Goal: Task Accomplishment & Management: Complete application form

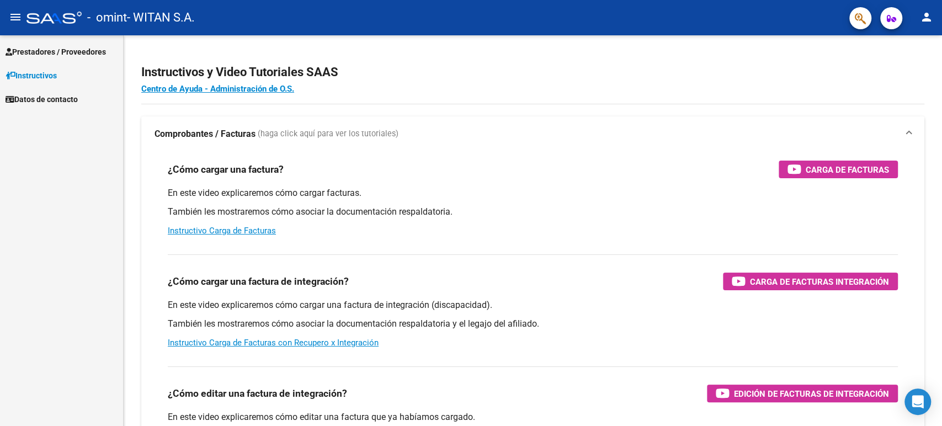
click at [67, 52] on span "Prestadores / Proveedores" at bounding box center [56, 52] width 100 height 12
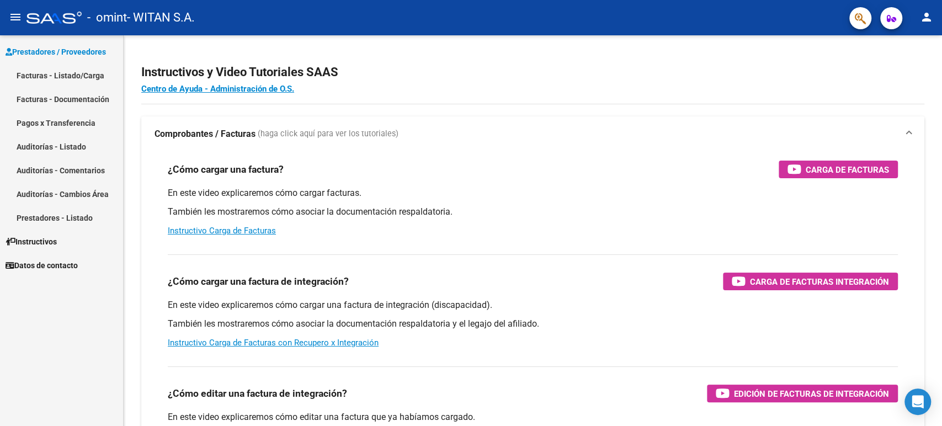
click at [67, 71] on link "Facturas - Listado/Carga" at bounding box center [61, 75] width 123 height 24
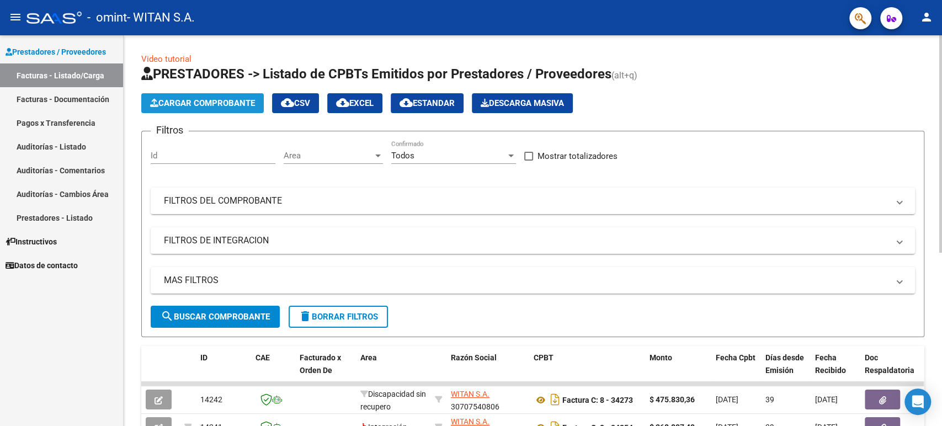
click at [202, 100] on span "Cargar Comprobante" at bounding box center [202, 103] width 105 height 10
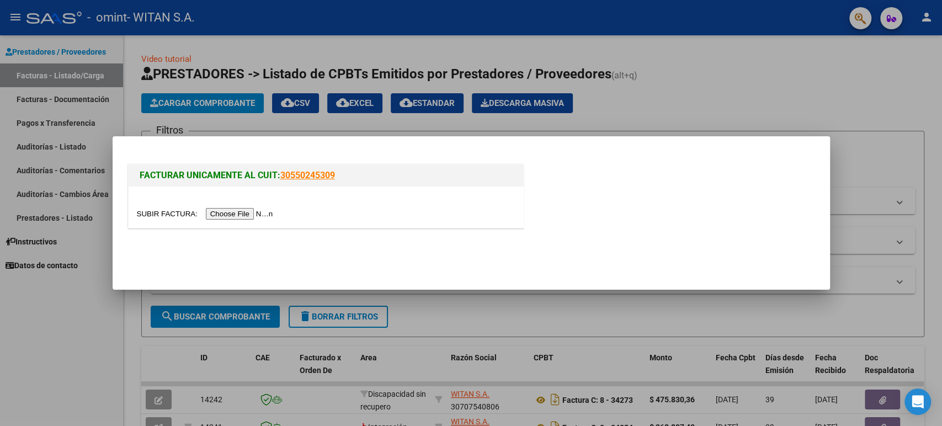
click at [237, 215] on input "file" at bounding box center [207, 214] width 140 height 12
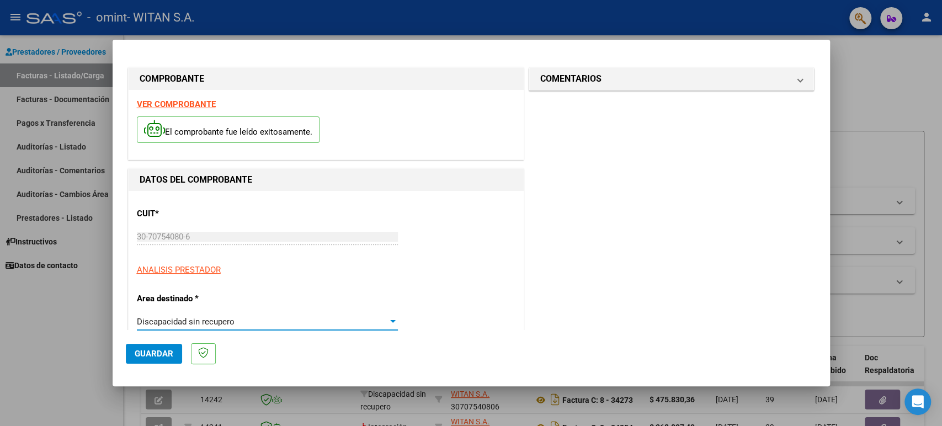
click at [257, 325] on div "Discapacidad sin recupero" at bounding box center [262, 322] width 251 height 10
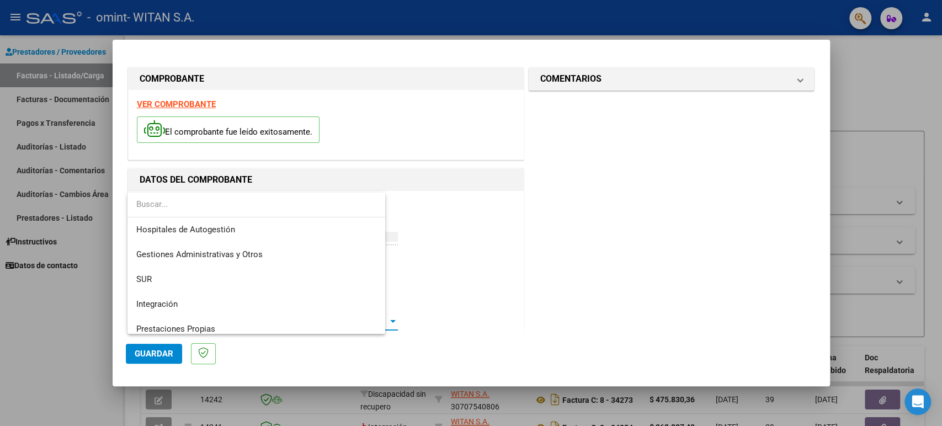
scroll to position [82, 0]
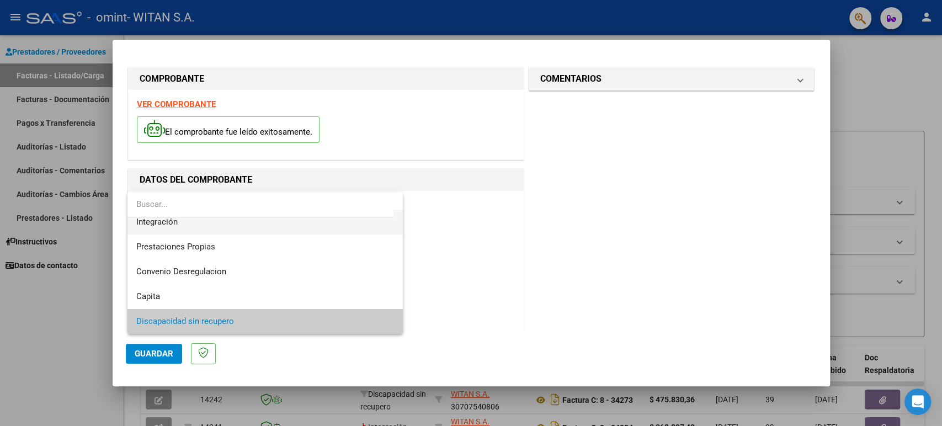
click at [261, 231] on span "Integración" at bounding box center [265, 222] width 258 height 25
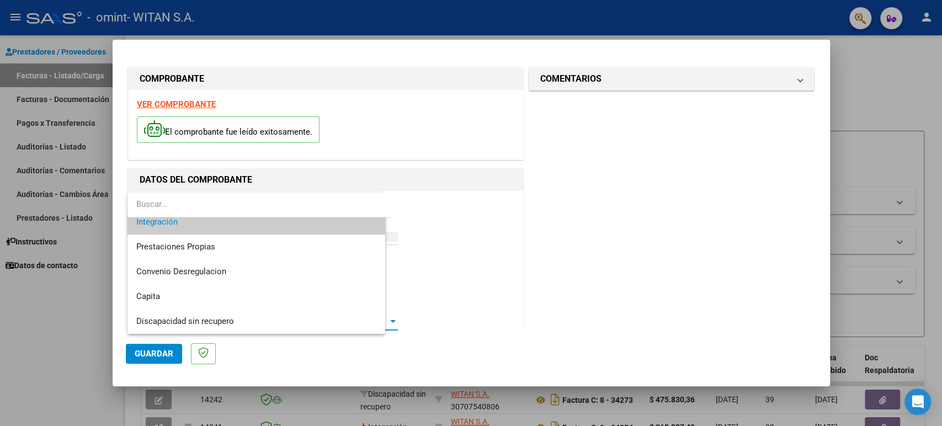
scroll to position [74, 0]
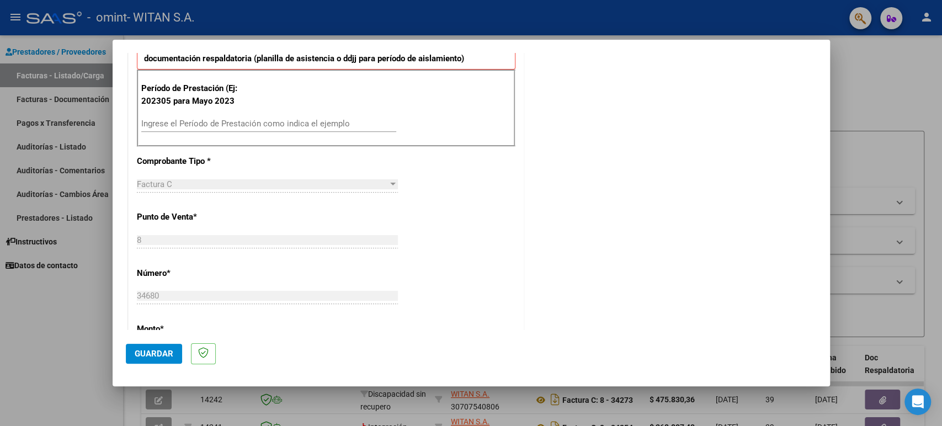
scroll to position [306, 0]
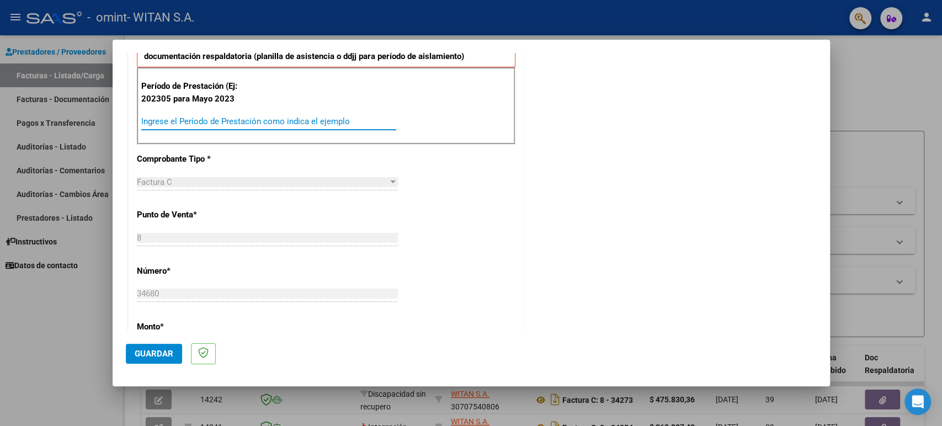
click at [161, 118] on input "Ingrese el Período de Prestación como indica el ejemplo" at bounding box center [268, 121] width 255 height 10
type input "202507"
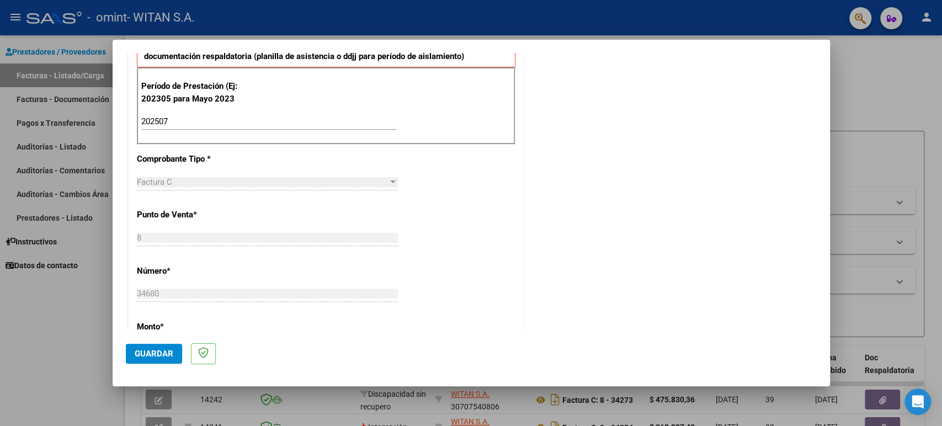
click at [474, 230] on div "CUIT * 30-70754080-6 Ingresar CUIT ANALISIS PRESTADOR Area destinado * Integrac…" at bounding box center [326, 289] width 395 height 809
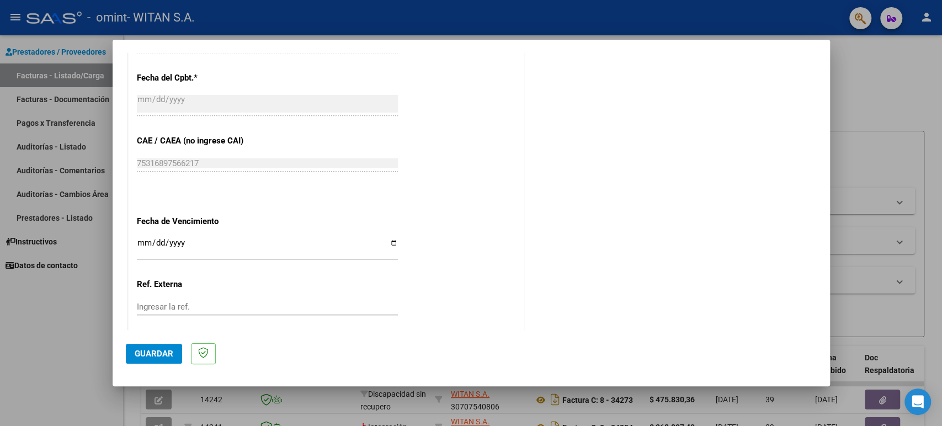
scroll to position [672, 0]
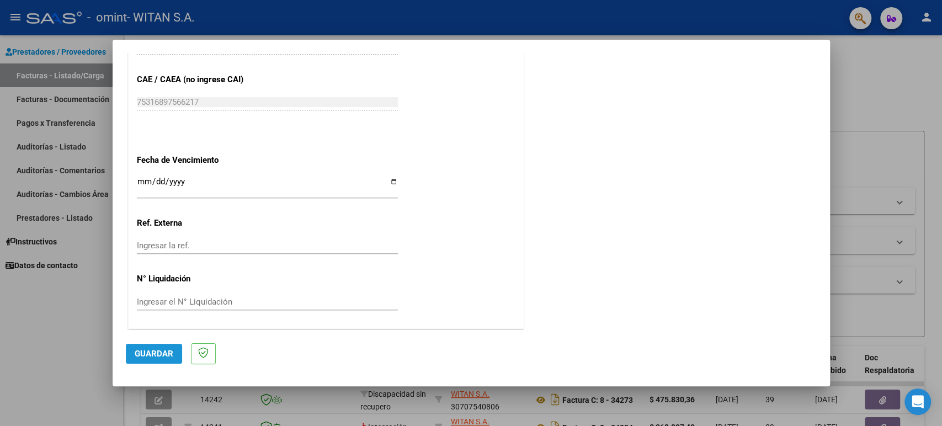
click at [143, 352] on span "Guardar" at bounding box center [154, 354] width 39 height 10
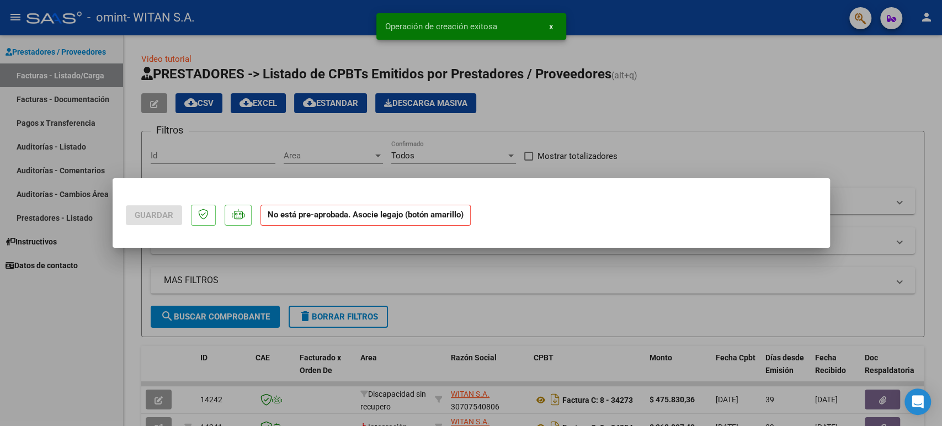
scroll to position [0, 0]
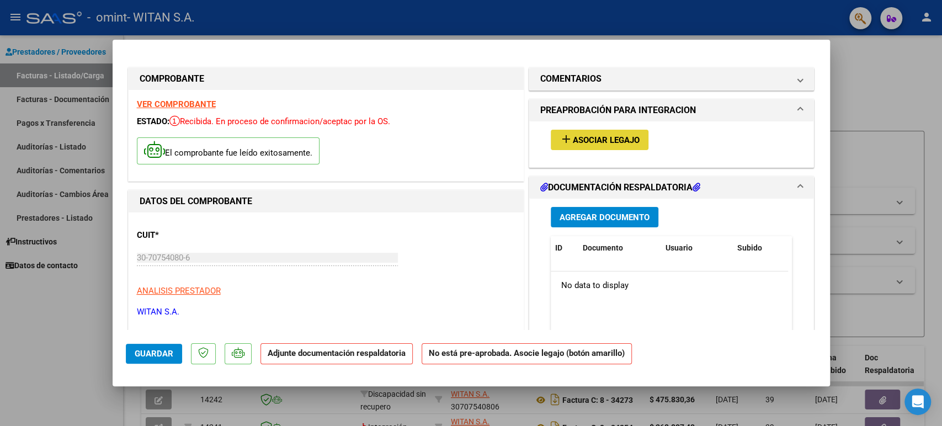
click at [559, 142] on mat-icon "add" at bounding box center [565, 138] width 13 height 13
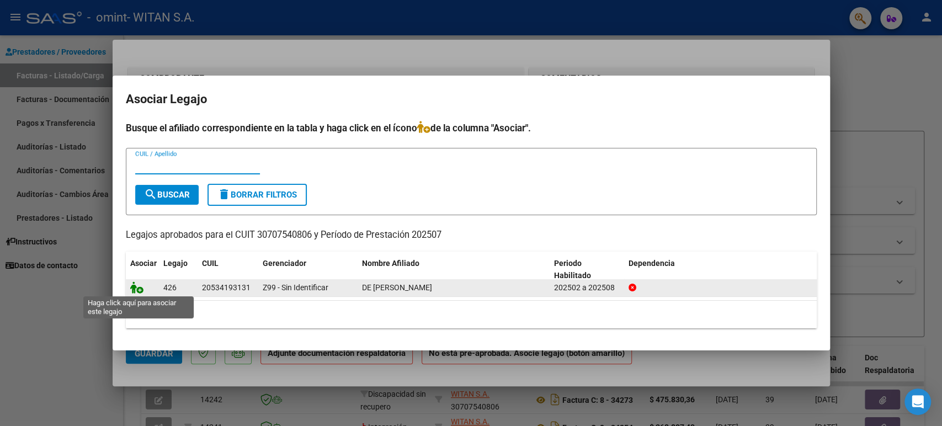
click at [133, 290] on icon at bounding box center [136, 287] width 13 height 12
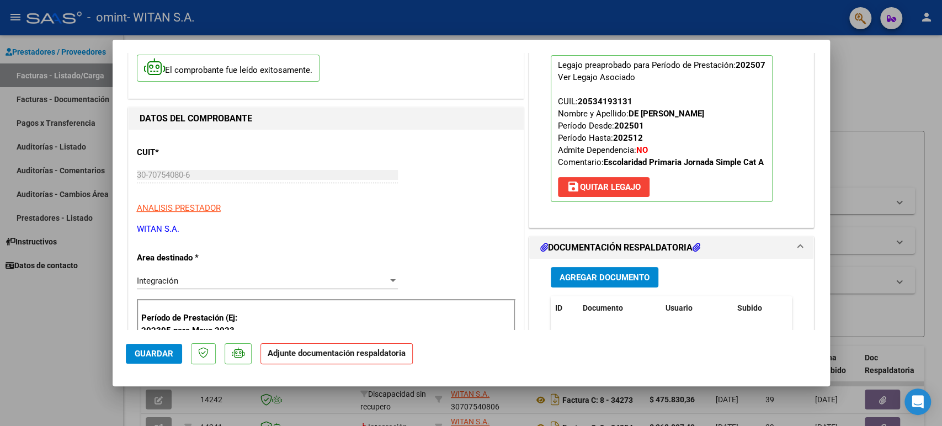
scroll to position [184, 0]
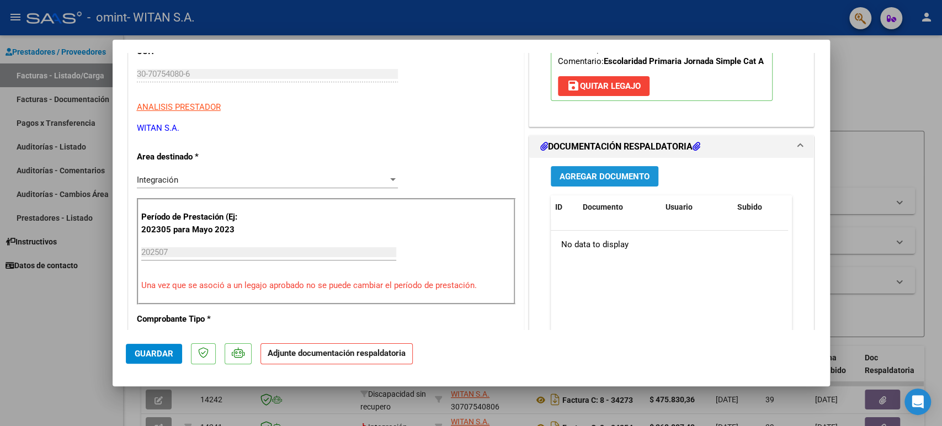
click at [585, 179] on span "Agregar Documento" at bounding box center [604, 177] width 90 height 10
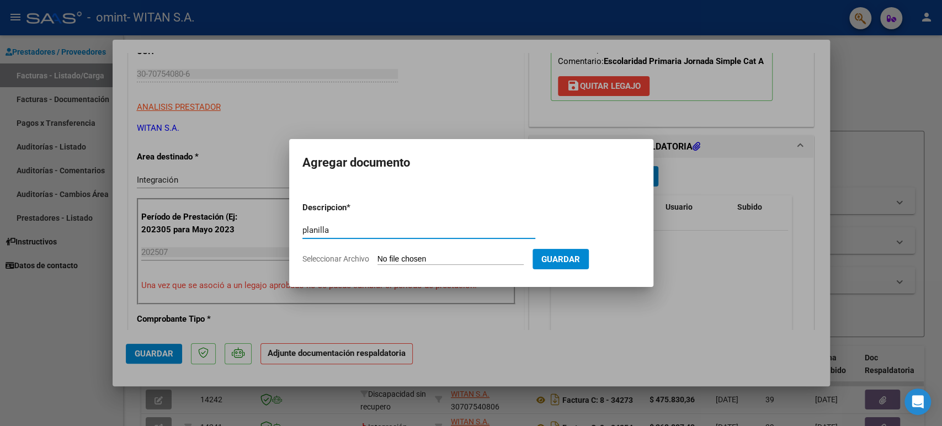
type input "planilla"
click at [414, 256] on input "Seleccionar Archivo" at bounding box center [450, 259] width 146 height 10
type input "C:\fakepath\2025 07 De [PERSON_NAME].pdf"
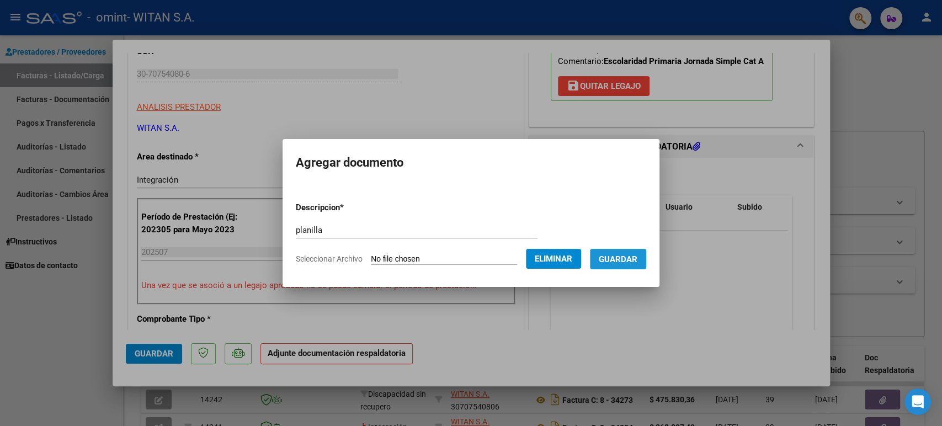
click at [613, 259] on span "Guardar" at bounding box center [618, 259] width 39 height 10
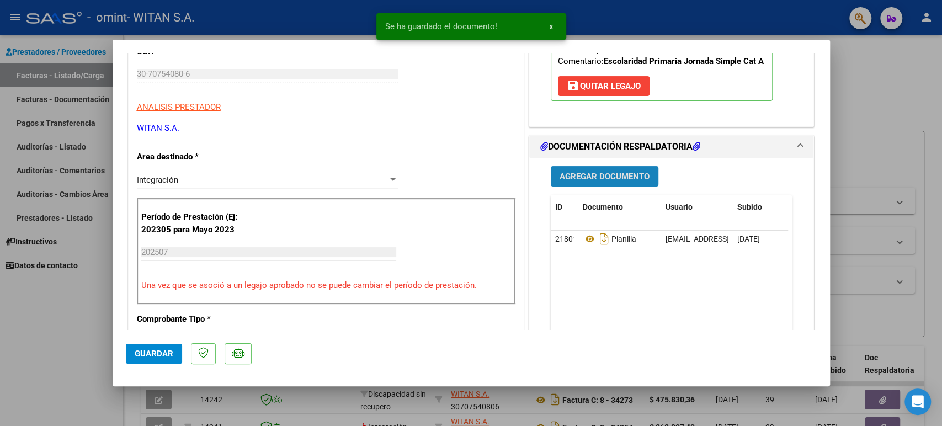
click at [585, 172] on span "Agregar Documento" at bounding box center [604, 177] width 90 height 10
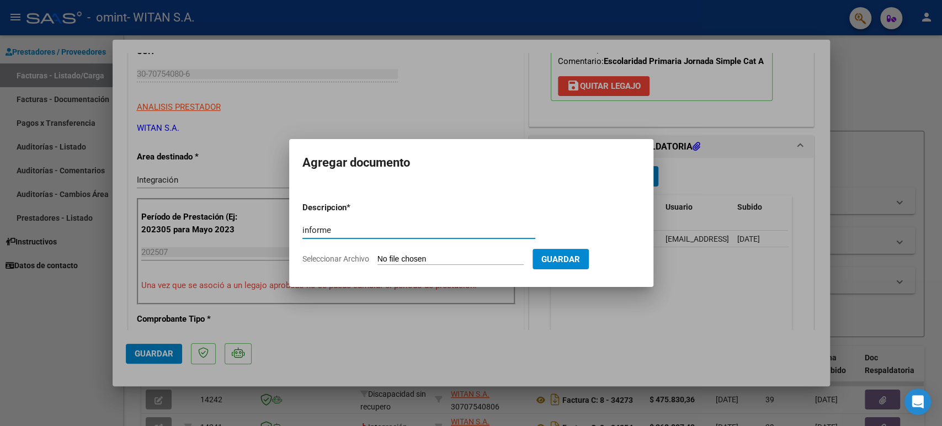
type input "informe"
click at [416, 259] on input "Seleccionar Archivo" at bounding box center [450, 259] width 146 height 10
type input "C:\fakepath\De Marco informe [DATE].docx"
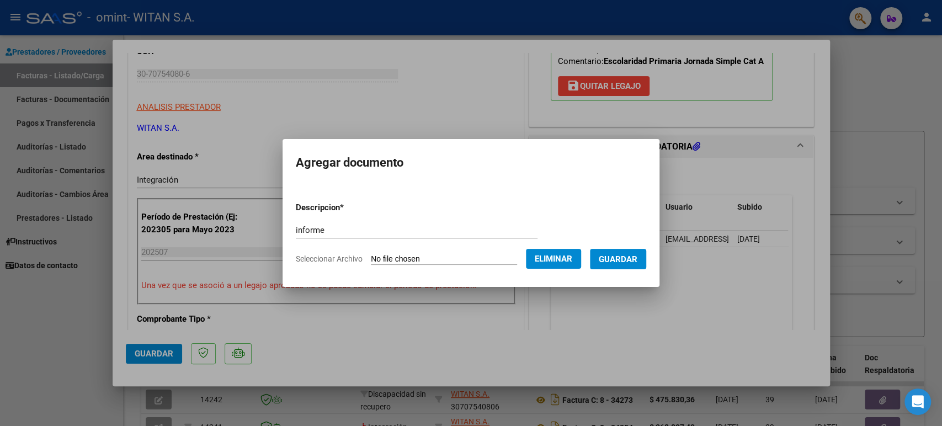
click at [614, 259] on span "Guardar" at bounding box center [618, 259] width 39 height 10
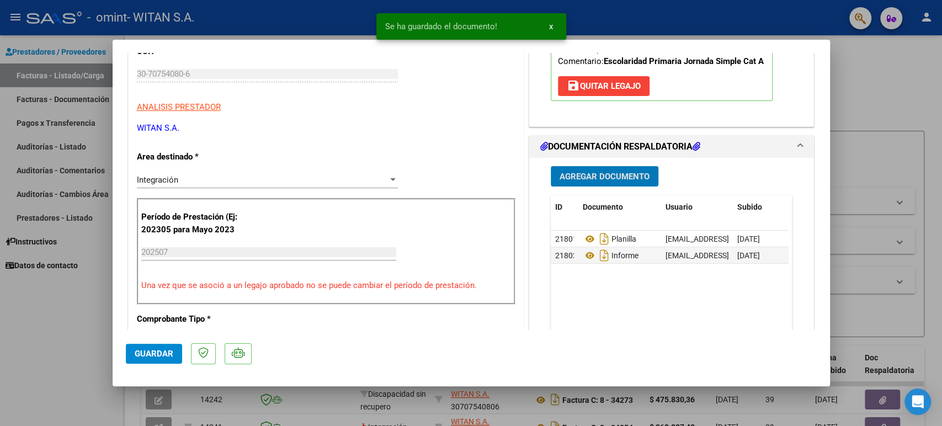
click at [152, 355] on span "Guardar" at bounding box center [154, 354] width 39 height 10
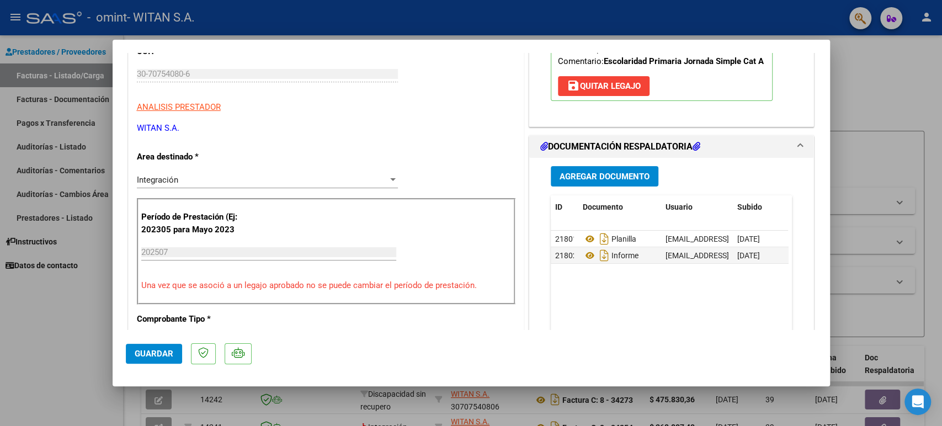
click at [874, 72] on div at bounding box center [471, 213] width 942 height 426
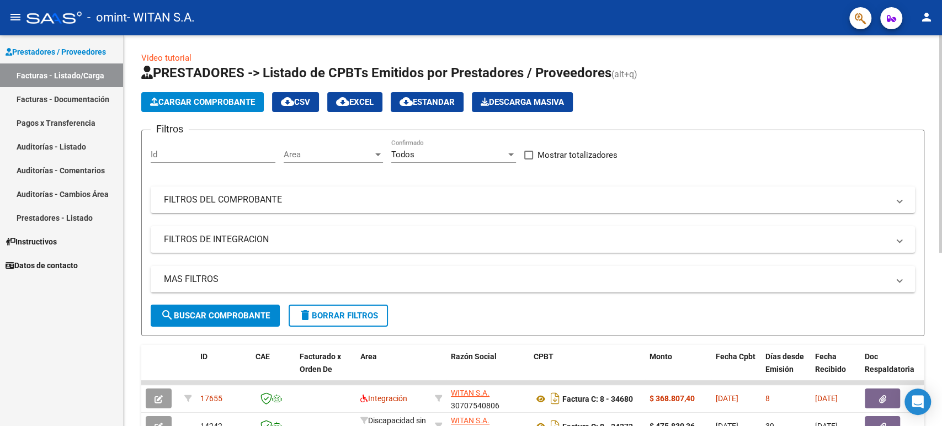
scroll to position [0, 0]
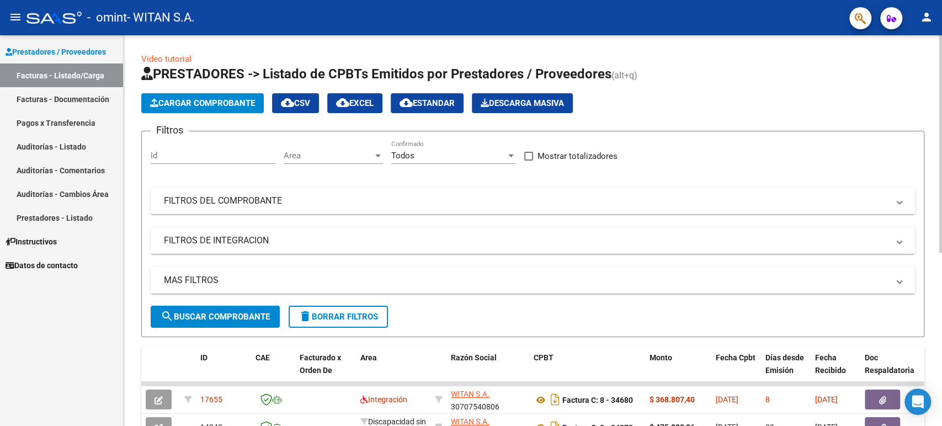
click at [185, 97] on button "Cargar Comprobante" at bounding box center [202, 103] width 122 height 20
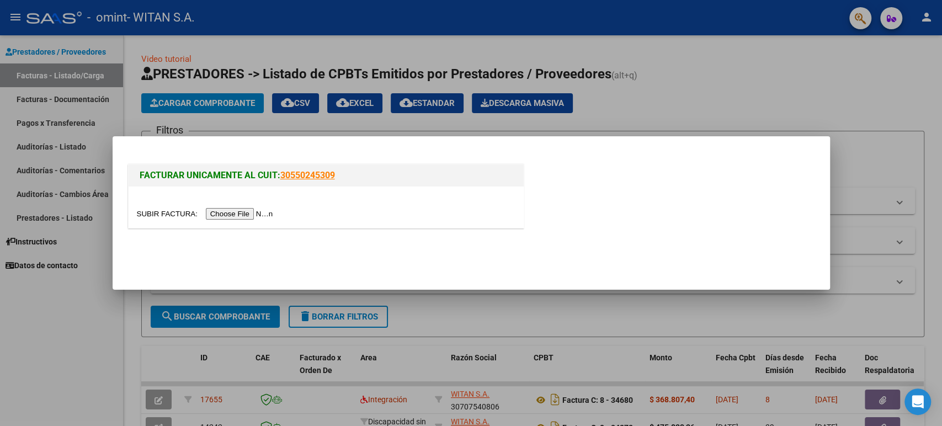
click at [229, 213] on input "file" at bounding box center [207, 214] width 140 height 12
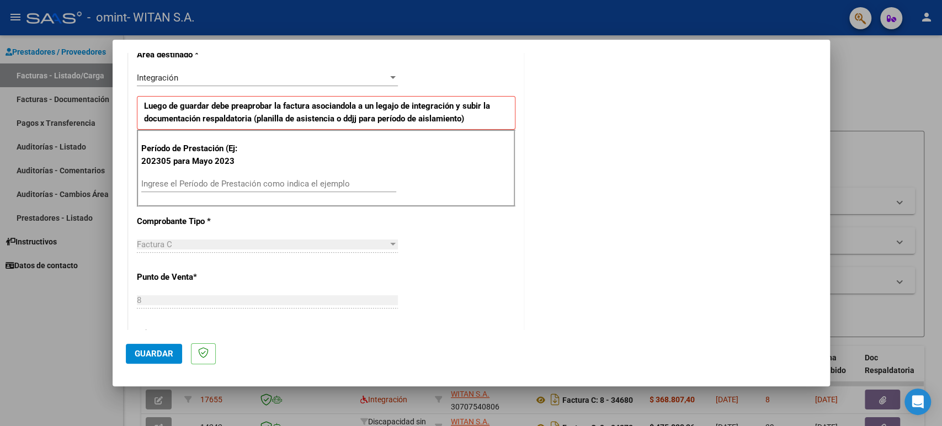
scroll to position [245, 0]
click at [239, 175] on div "Ingrese el Período de Prestación como indica el ejemplo" at bounding box center [268, 182] width 255 height 17
type input "202507"
click at [153, 360] on button "Guardar" at bounding box center [154, 354] width 56 height 20
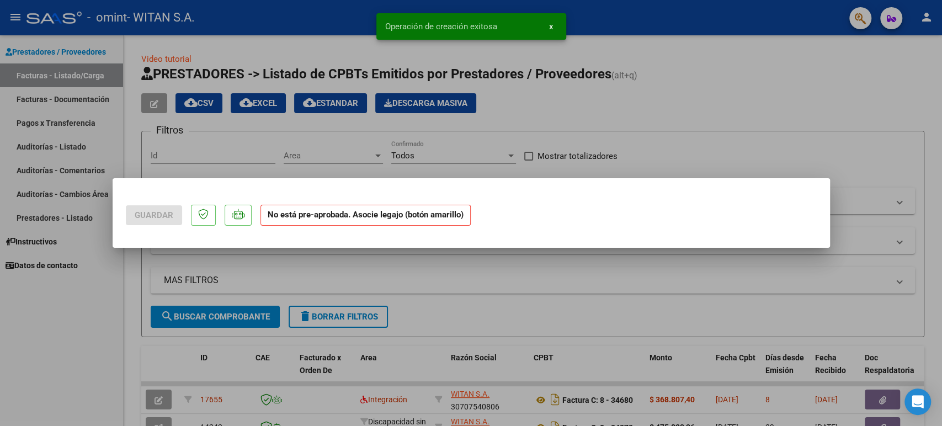
scroll to position [0, 0]
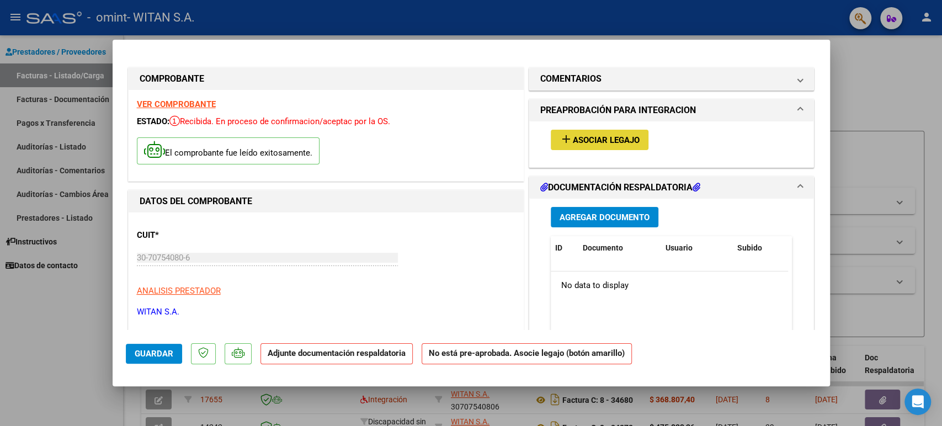
click at [590, 140] on span "Asociar Legajo" at bounding box center [606, 140] width 67 height 10
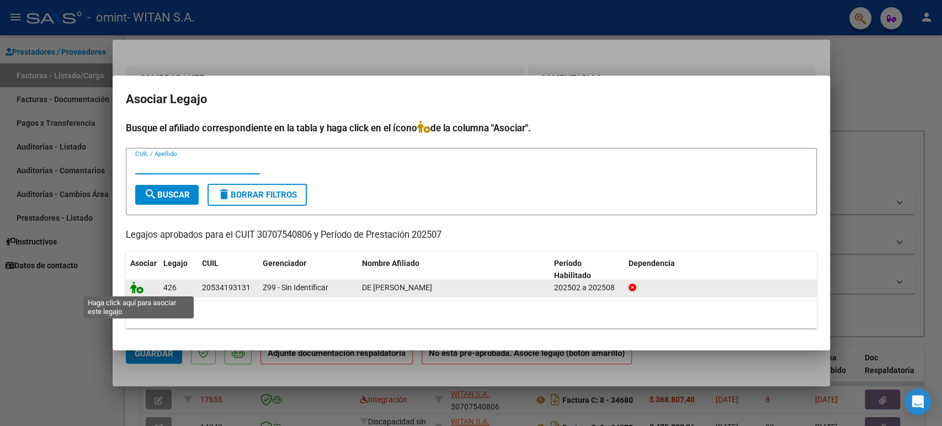
click at [135, 285] on icon at bounding box center [136, 287] width 13 height 12
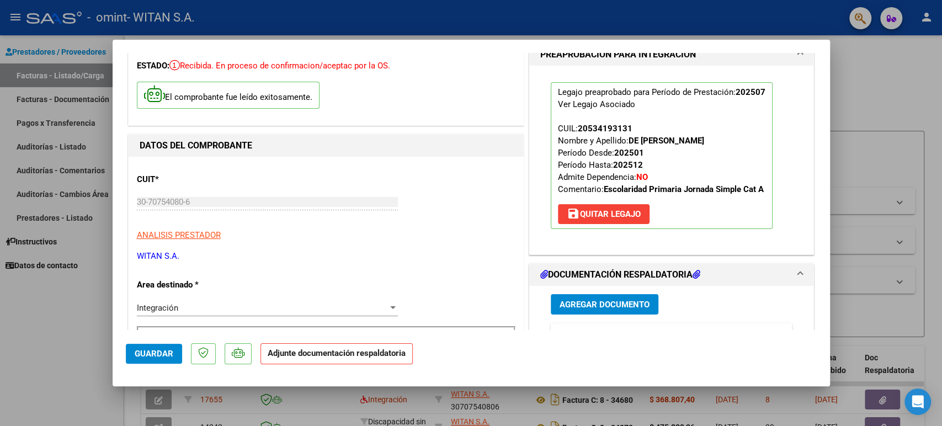
scroll to position [122, 0]
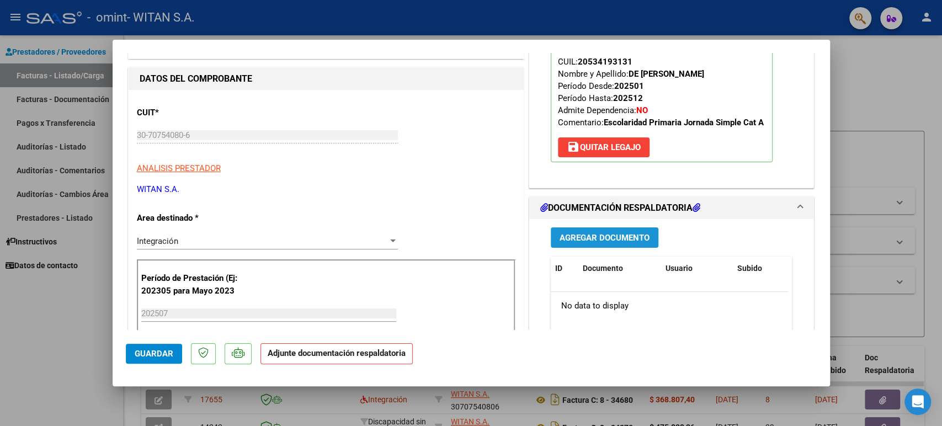
click at [581, 240] on span "Agregar Documento" at bounding box center [604, 238] width 90 height 10
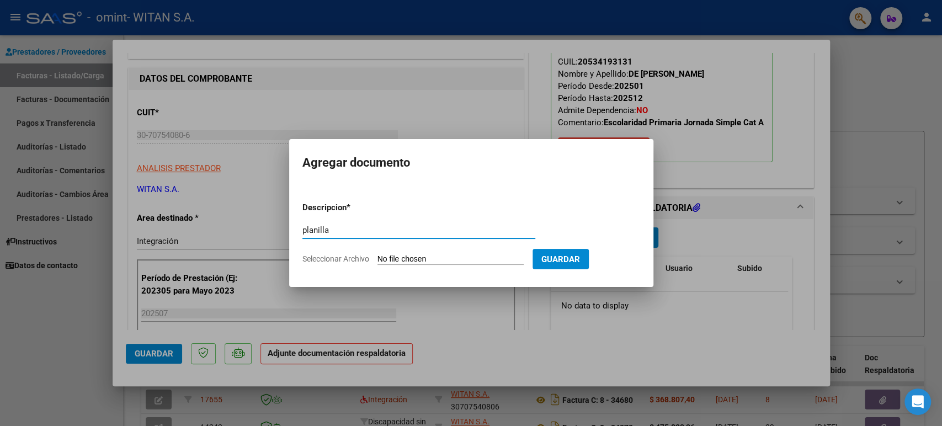
type input "planilla"
click at [404, 252] on form "Descripcion * planilla Escriba aquí una descripcion Seleccionar Archivo Guardar" at bounding box center [471, 233] width 338 height 81
click at [406, 261] on input "Seleccionar Archivo" at bounding box center [450, 259] width 146 height 10
type input "C:\fakepath\2025 07 De [PERSON_NAME].pdf"
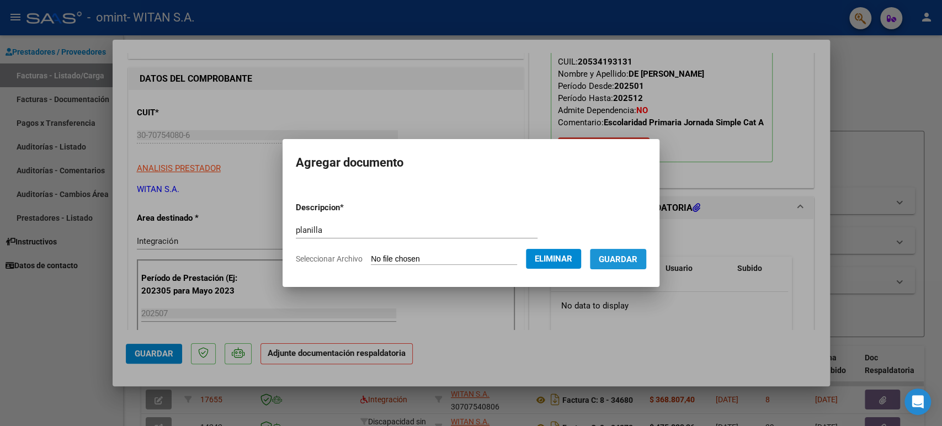
click at [630, 254] on span "Guardar" at bounding box center [618, 259] width 39 height 10
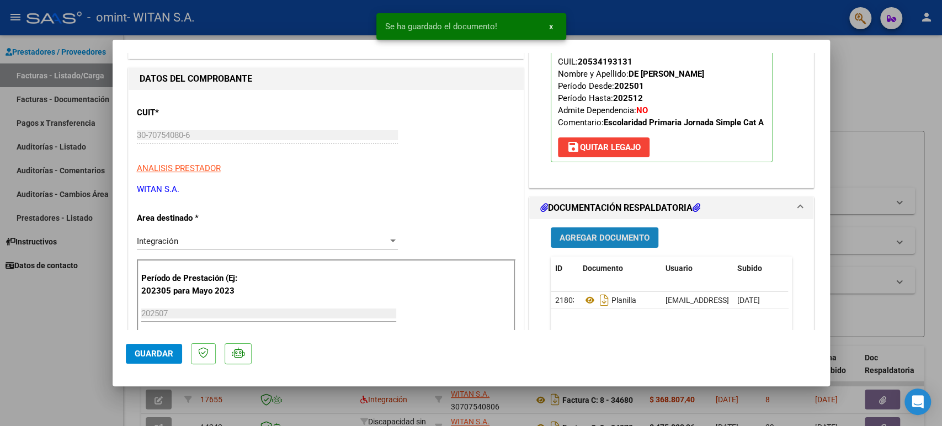
click at [609, 237] on span "Agregar Documento" at bounding box center [604, 238] width 90 height 10
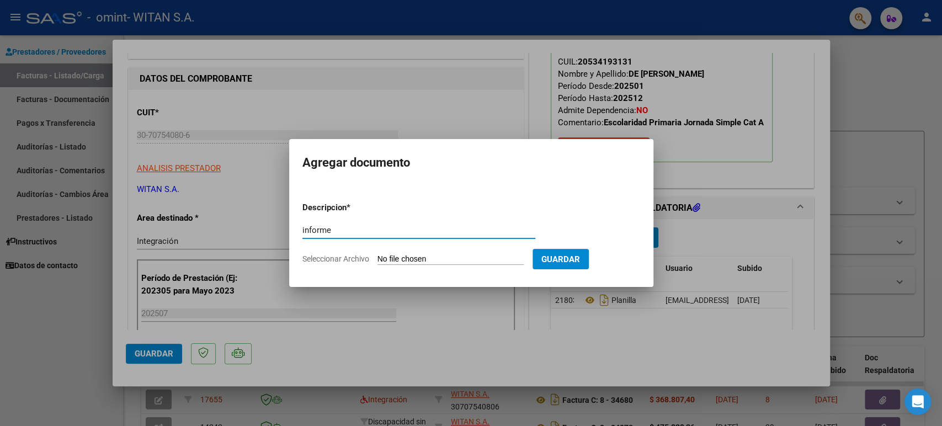
type input "informe"
click at [409, 257] on input "Seleccionar Archivo" at bounding box center [450, 259] width 146 height 10
type input "C:\fakepath\De Marco informe [DATE].docx"
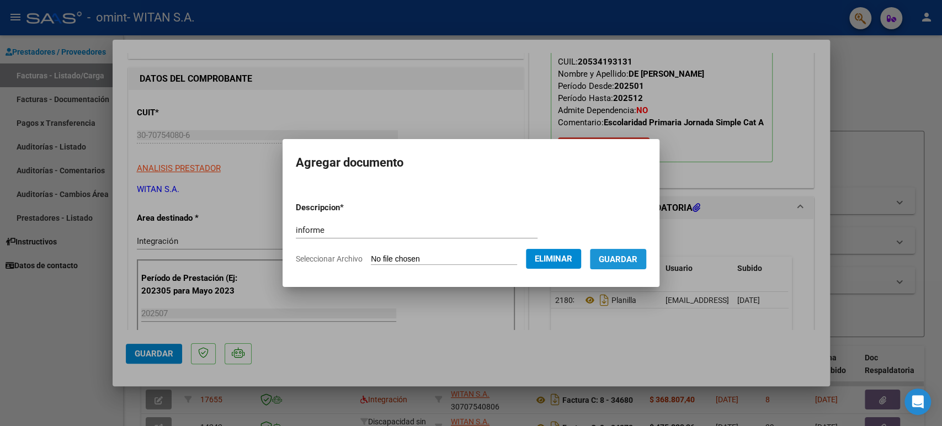
click at [618, 254] on span "Guardar" at bounding box center [618, 259] width 39 height 10
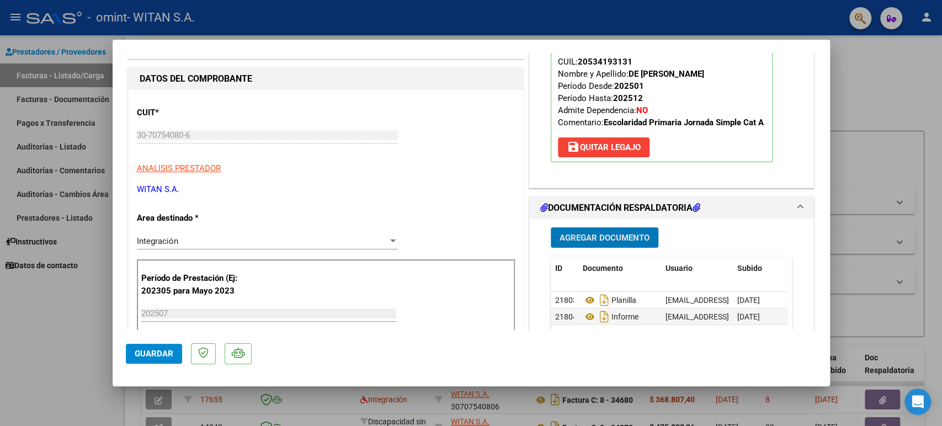
click at [152, 352] on span "Guardar" at bounding box center [154, 354] width 39 height 10
click at [856, 71] on div at bounding box center [471, 213] width 942 height 426
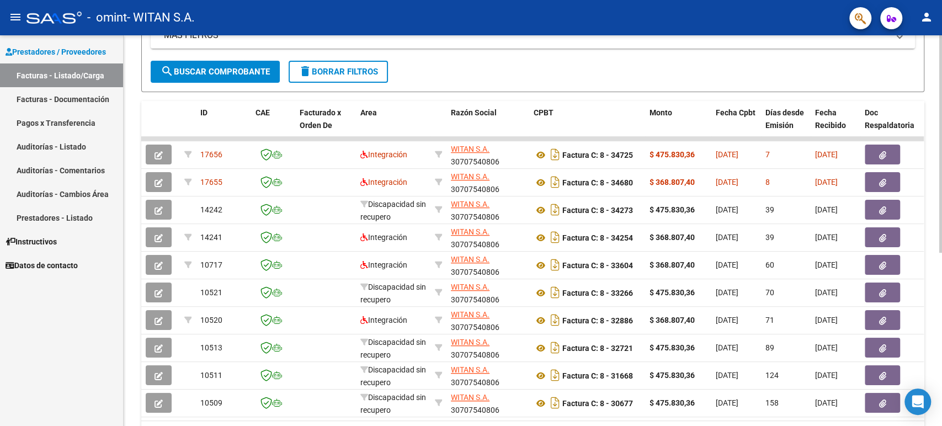
scroll to position [0, 0]
